Goal: Task Accomplishment & Management: Manage account settings

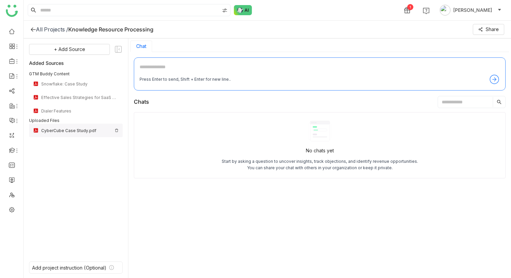
click at [116, 130] on img at bounding box center [117, 130] width 4 height 4
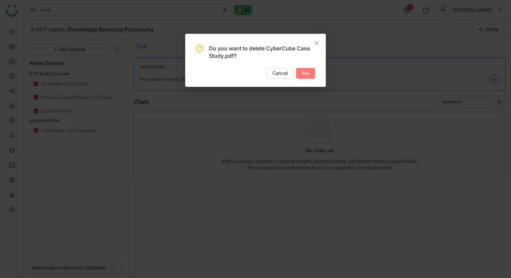
click at [302, 71] on span "Yes" at bounding box center [305, 73] width 8 height 7
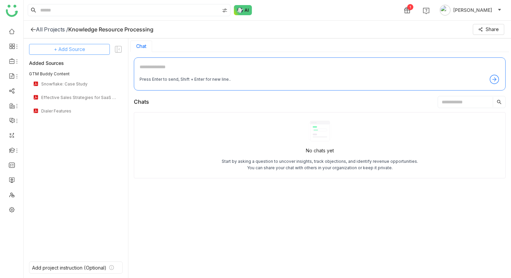
click at [83, 47] on span "+ Add Source" at bounding box center [69, 49] width 31 height 7
click at [84, 65] on span "GTM Buddy Content" at bounding box center [71, 68] width 39 height 6
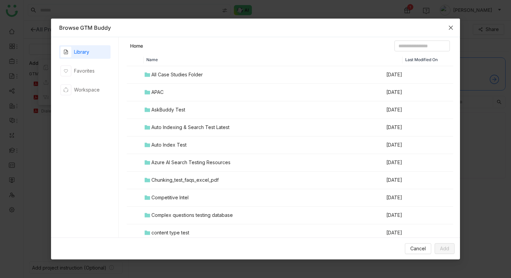
click at [450, 30] on span "Close" at bounding box center [450, 28] width 18 height 18
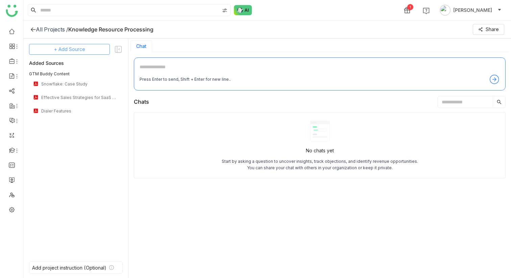
click at [80, 49] on span "+ Add Source" at bounding box center [69, 49] width 31 height 7
click at [79, 81] on span "Upload from Computer" at bounding box center [74, 82] width 44 height 6
click at [70, 50] on span "+ Add Source" at bounding box center [69, 49] width 31 height 7
click at [79, 81] on span "Upload from Computer" at bounding box center [77, 82] width 44 height 6
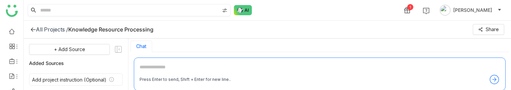
click at [171, 10] on input at bounding box center [129, 9] width 180 height 11
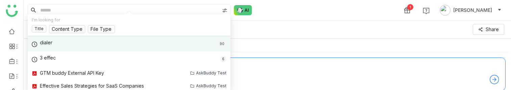
click at [139, 39] on div "dialer 90" at bounding box center [129, 43] width 203 height 15
type input "******"
